Goal: Check status: Check status

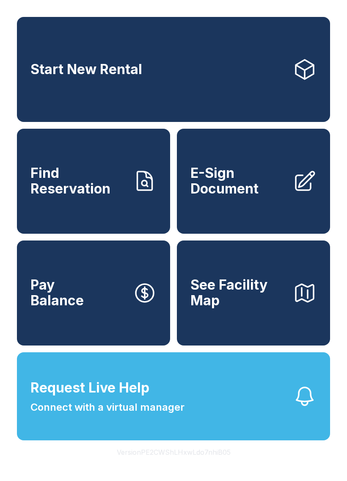
click at [142, 415] on span "Connect with a virtual manager" at bounding box center [108, 407] width 154 height 15
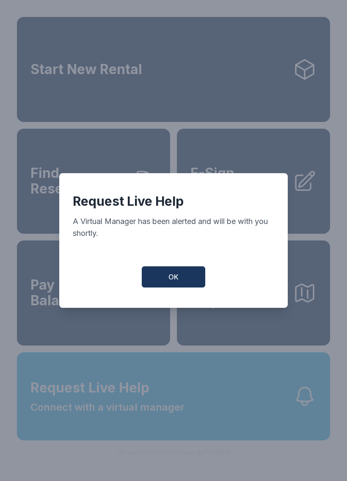
click at [173, 288] on button "OK" at bounding box center [174, 276] width 64 height 21
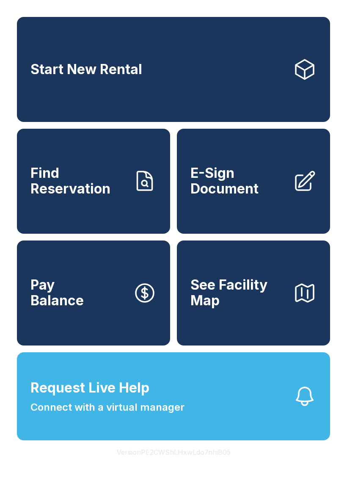
click at [159, 411] on span "Request Live Help Connect with a virtual manager" at bounding box center [108, 396] width 154 height 37
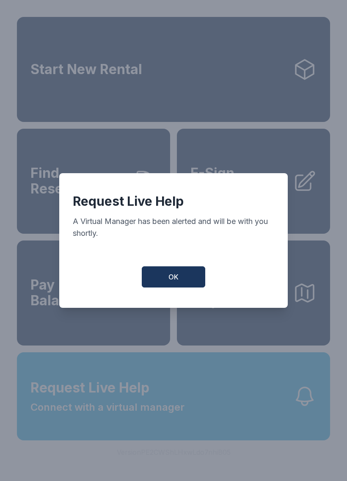
click at [185, 288] on button "OK" at bounding box center [174, 276] width 64 height 21
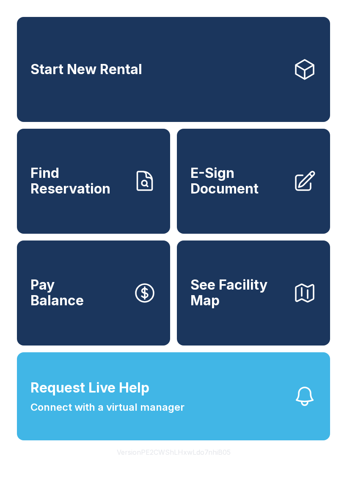
click at [92, 186] on span "Find Reservation" at bounding box center [79, 181] width 96 height 31
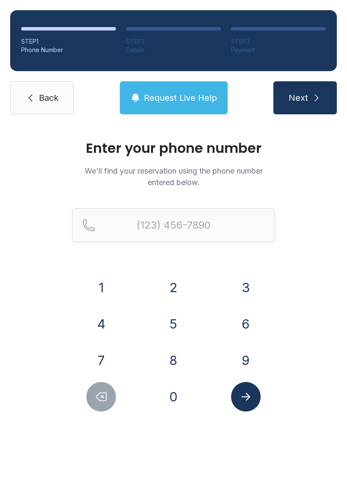
click at [181, 289] on button "2" at bounding box center [174, 288] width 30 height 30
click at [173, 363] on button "8" at bounding box center [174, 361] width 30 height 30
click at [175, 331] on button "5" at bounding box center [174, 324] width 30 height 30
click at [238, 359] on button "9" at bounding box center [246, 361] width 30 height 30
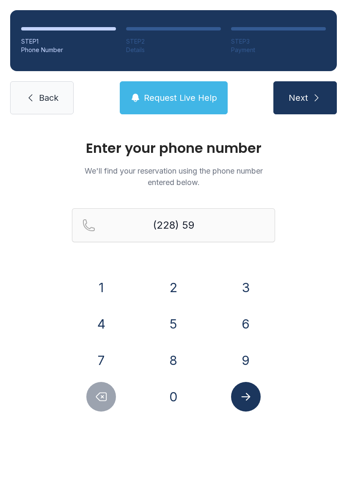
click at [110, 286] on button "1" at bounding box center [101, 288] width 30 height 30
click at [175, 405] on button "0" at bounding box center [174, 397] width 30 height 30
click at [104, 283] on button "1" at bounding box center [101, 288] width 30 height 30
click at [160, 283] on button "2" at bounding box center [174, 288] width 30 height 30
click at [98, 363] on button "7" at bounding box center [101, 361] width 30 height 30
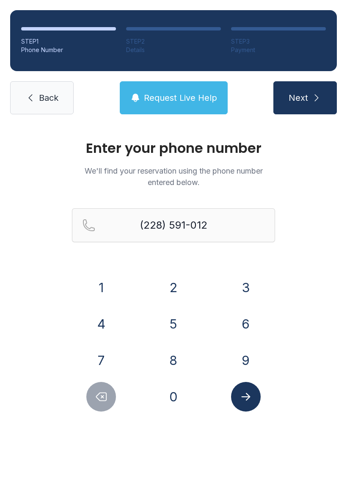
type input "[PHONE_NUMBER]"
click at [259, 414] on div "Enter your phone number We'll find your reservation using the phone number ente…" at bounding box center [173, 285] width 347 height 321
click at [250, 400] on icon "Submit lookup form" at bounding box center [246, 397] width 13 height 13
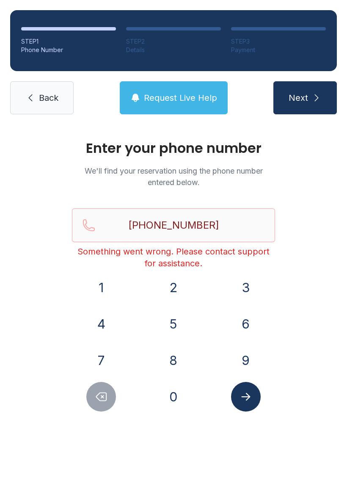
click at [306, 98] on span "Next" at bounding box center [298, 98] width 19 height 12
click at [47, 103] on span "Back" at bounding box center [48, 98] width 19 height 12
